Goal: Transaction & Acquisition: Download file/media

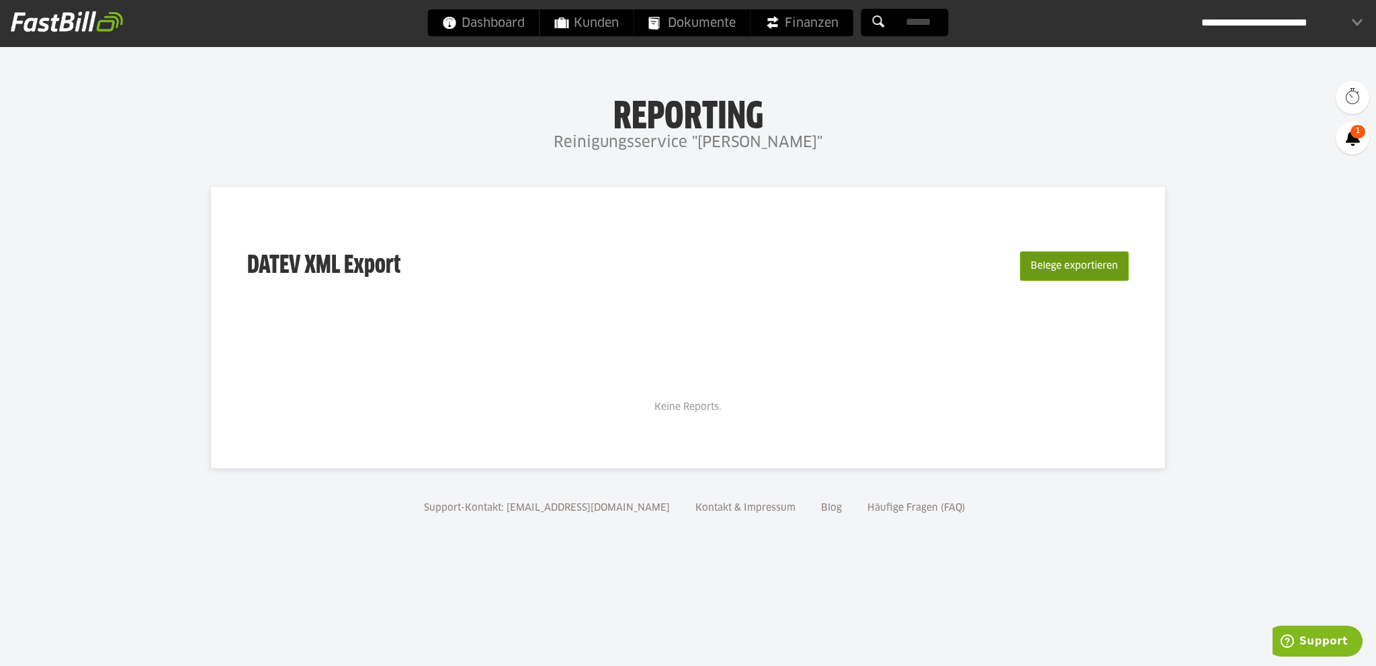
click at [1059, 265] on button "Belege exportieren" at bounding box center [1074, 266] width 109 height 30
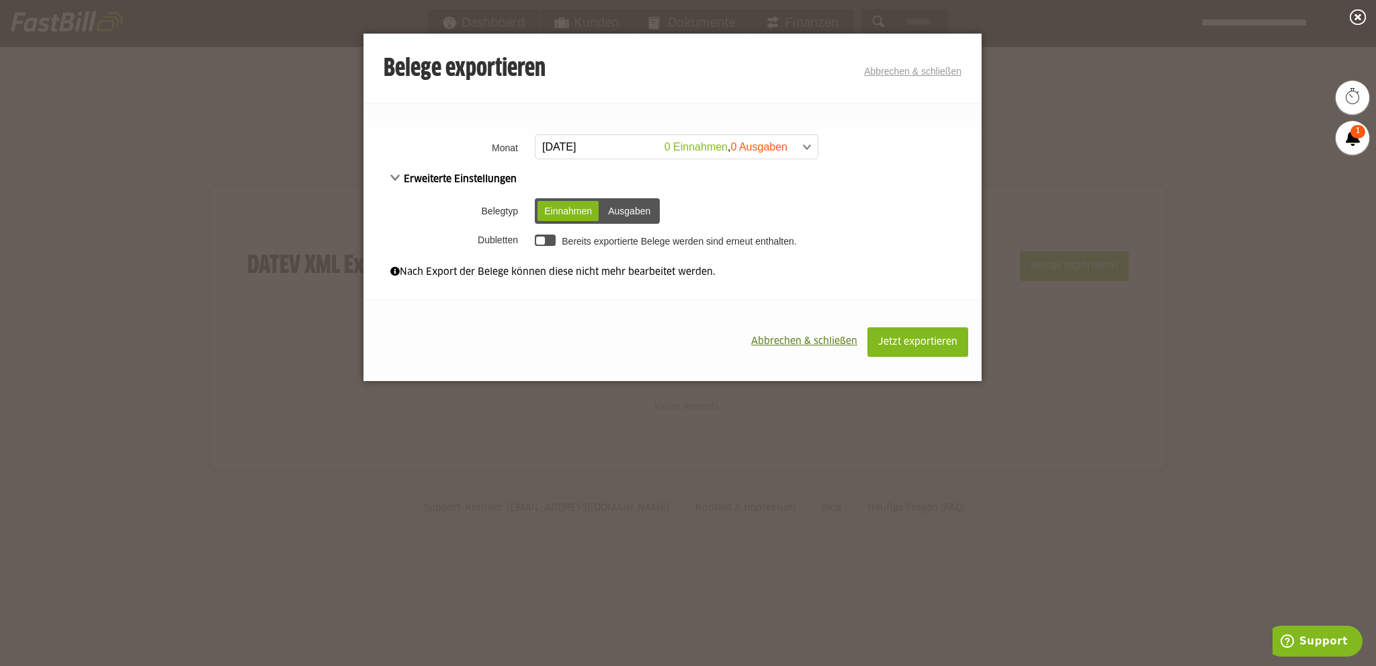
click at [806, 149] on span at bounding box center [670, 147] width 282 height 24
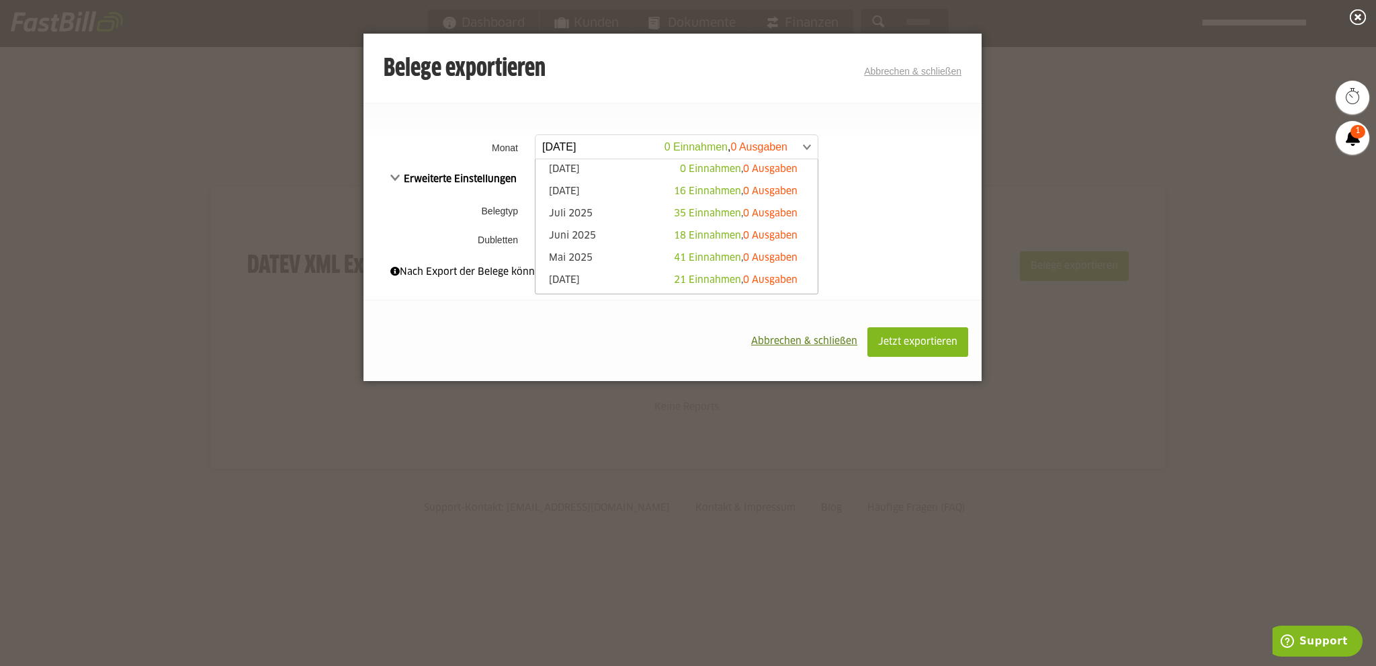
scroll to position [67, 0]
click at [677, 232] on span "22 Einnahmen" at bounding box center [707, 234] width 67 height 9
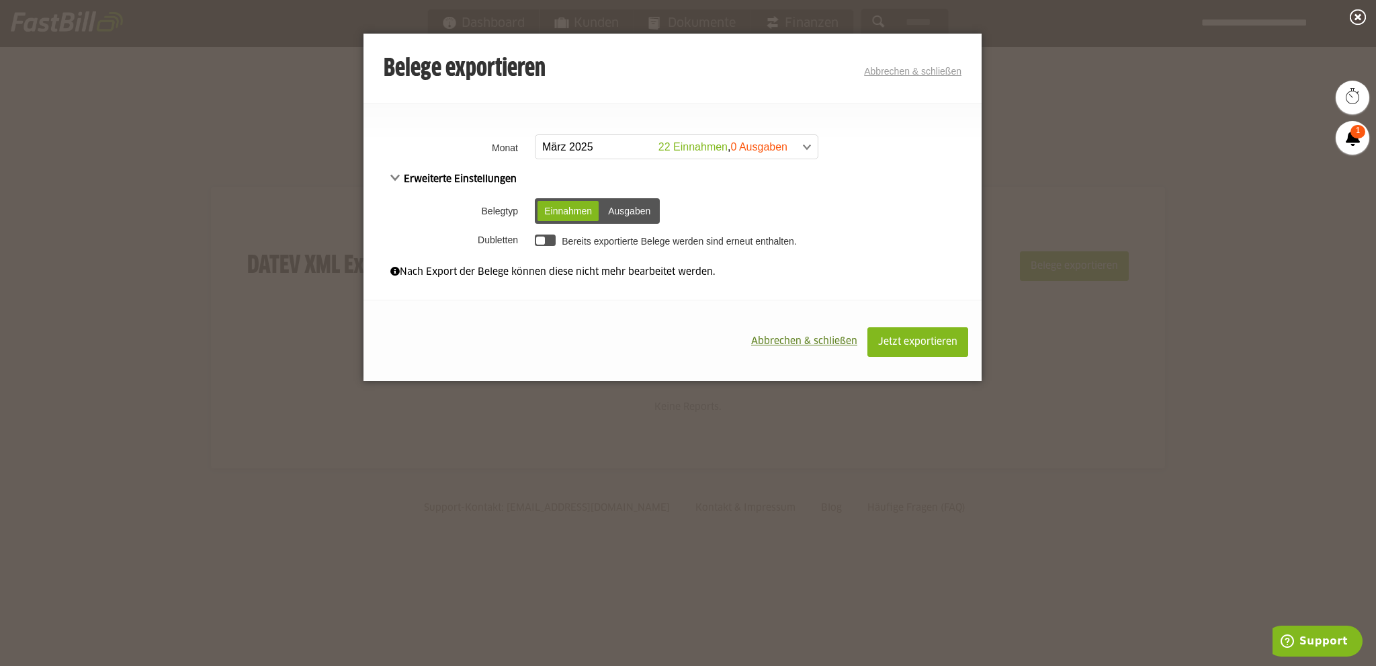
click at [641, 210] on div "Ausgaben" at bounding box center [629, 211] width 56 height 20
click at [575, 211] on div "Einnahmen" at bounding box center [568, 211] width 61 height 20
click at [929, 342] on span "Jetzt exportieren" at bounding box center [917, 341] width 79 height 9
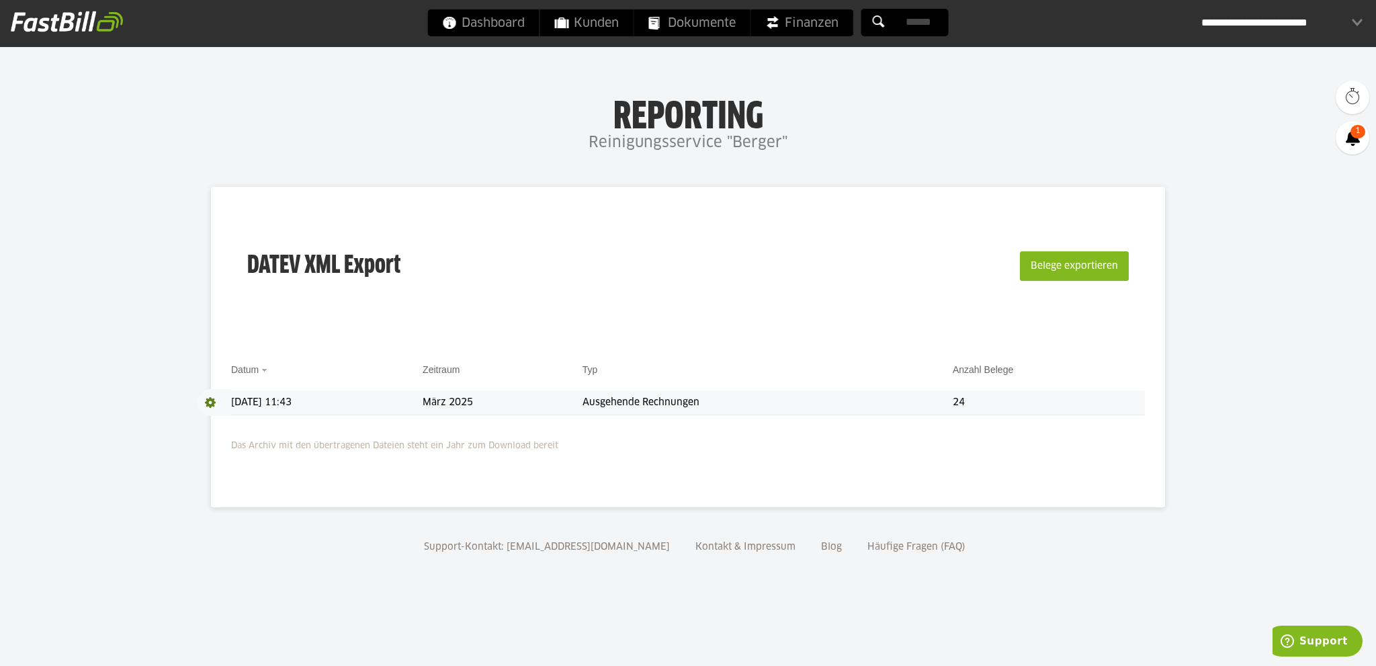
click at [651, 403] on td "Ausgehende Rechnungen" at bounding box center [768, 402] width 370 height 25
click at [275, 398] on td "08.09.2025 11:43" at bounding box center [327, 402] width 192 height 25
click at [665, 398] on td "Ausgehende Rechnungen" at bounding box center [768, 402] width 370 height 25
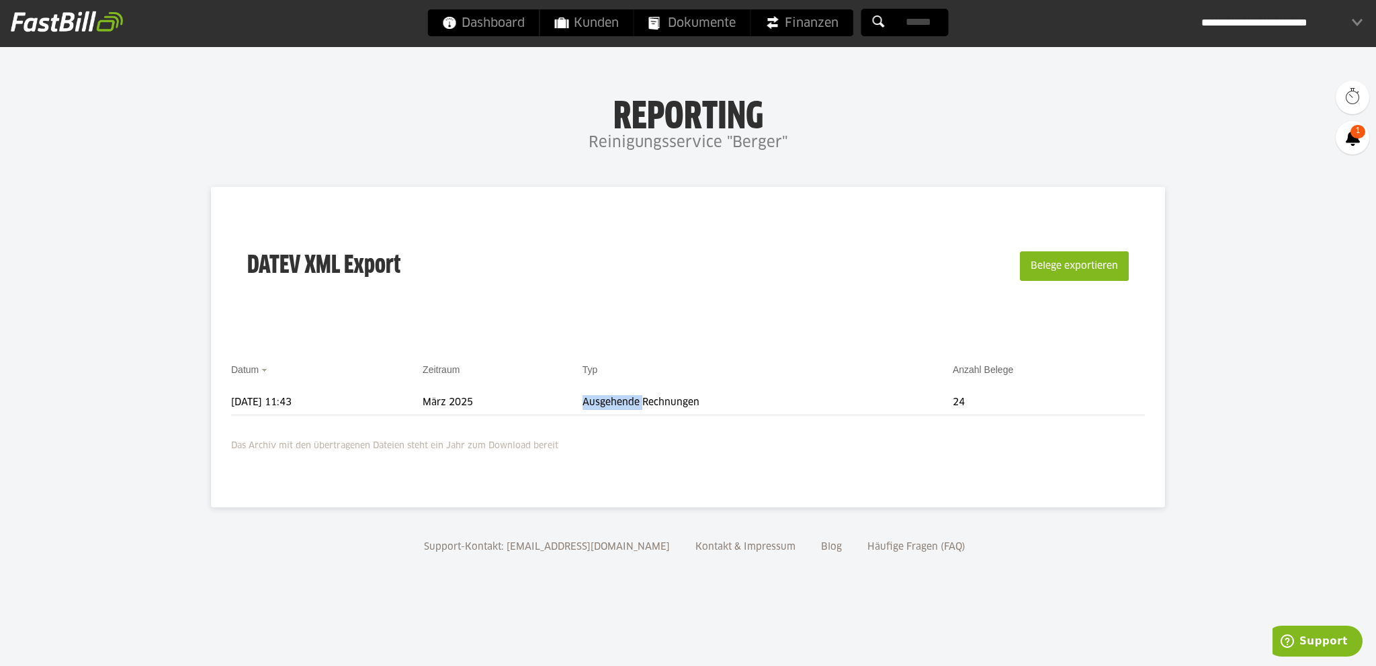
click at [753, 389] on th "Typ" at bounding box center [768, 376] width 370 height 28
click at [210, 403] on span at bounding box center [215, 402] width 34 height 27
click at [222, 420] on link "Download" at bounding box center [234, 420] width 72 height 15
click at [1029, 441] on p "Das Archiv mit den übertragenen Dateien steht ein Jahr zum Download bereit" at bounding box center [688, 443] width 914 height 22
